Goal: Task Accomplishment & Management: Use online tool/utility

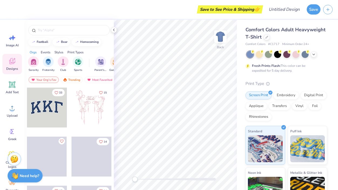
click at [312, 58] on div at bounding box center [287, 54] width 81 height 7
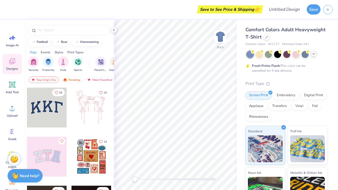
click at [314, 55] on icon at bounding box center [314, 54] width 4 height 4
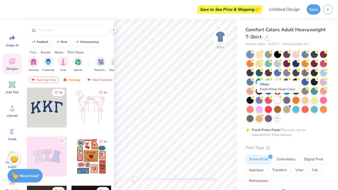
click at [277, 98] on div at bounding box center [277, 99] width 7 height 7
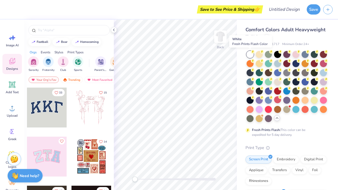
click at [251, 52] on circle at bounding box center [253, 52] width 4 height 4
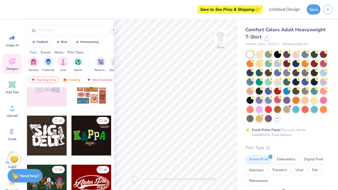
scroll to position [109, 0]
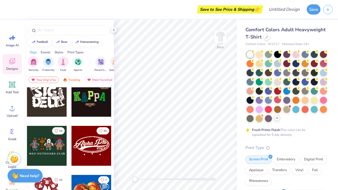
click at [45, 100] on div at bounding box center [47, 97] width 40 height 40
click at [115, 32] on div at bounding box center [114, 30] width 6 height 6
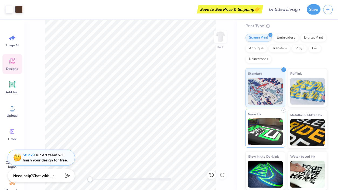
scroll to position [0, 0]
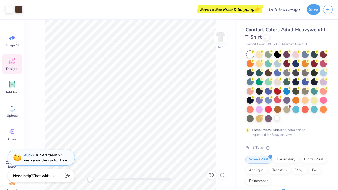
click at [248, 9] on div "Save to See Price & Shipping 👉" at bounding box center [229, 9] width 63 height 8
click at [313, 9] on button "Save" at bounding box center [314, 9] width 14 height 10
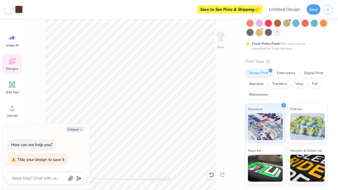
scroll to position [122, 0]
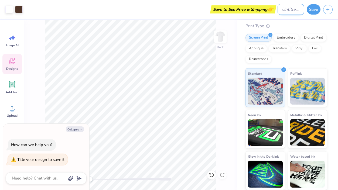
type textarea "x"
click at [280, 13] on input "Design Title" at bounding box center [291, 9] width 26 height 11
type input "v"
type textarea "x"
type input "v"
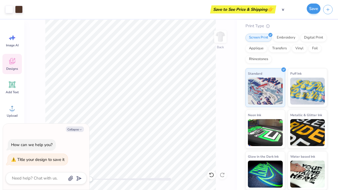
click at [320, 8] on div "Save" at bounding box center [322, 9] width 31 height 19
click at [317, 9] on button "Save" at bounding box center [314, 9] width 14 height 10
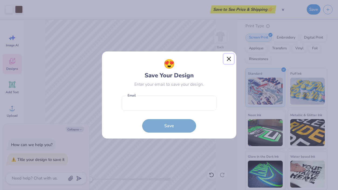
click at [229, 61] on button "Close" at bounding box center [229, 59] width 10 height 10
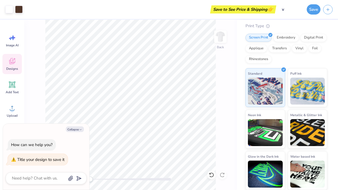
type textarea "x"
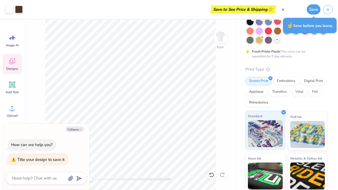
scroll to position [0, 0]
